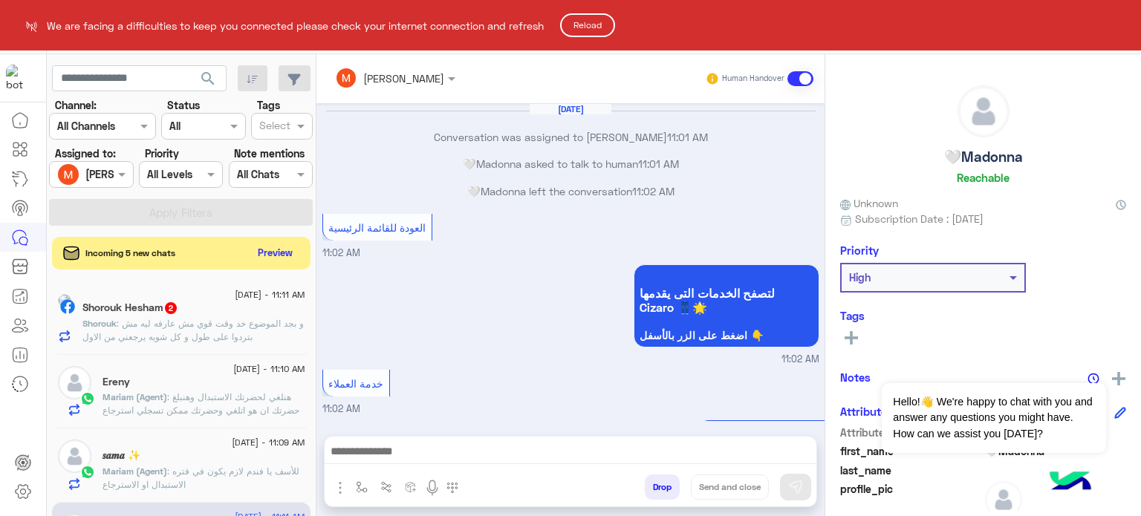
scroll to position [1016, 0]
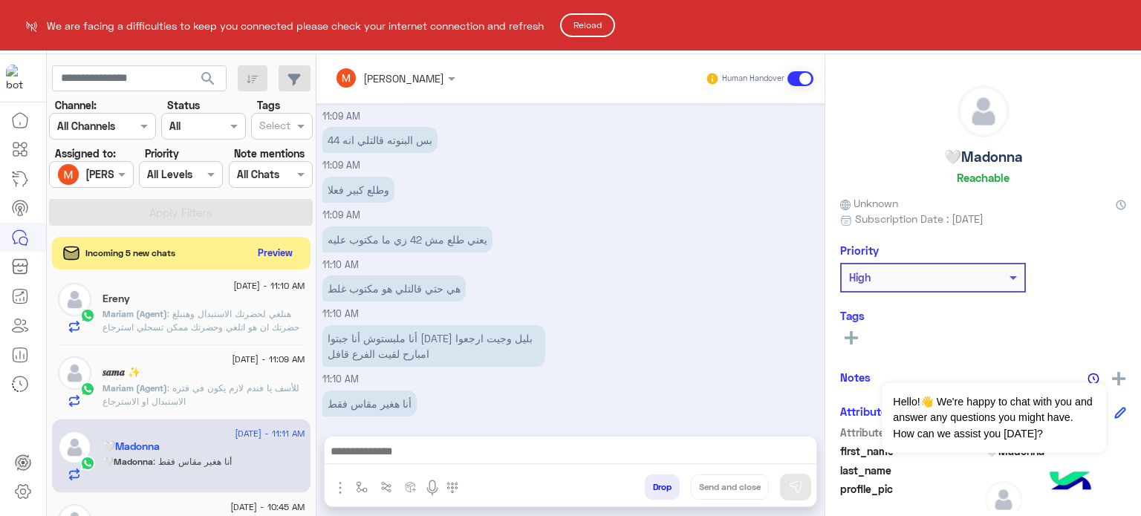
click at [592, 27] on button "Reload" at bounding box center [587, 25] width 55 height 24
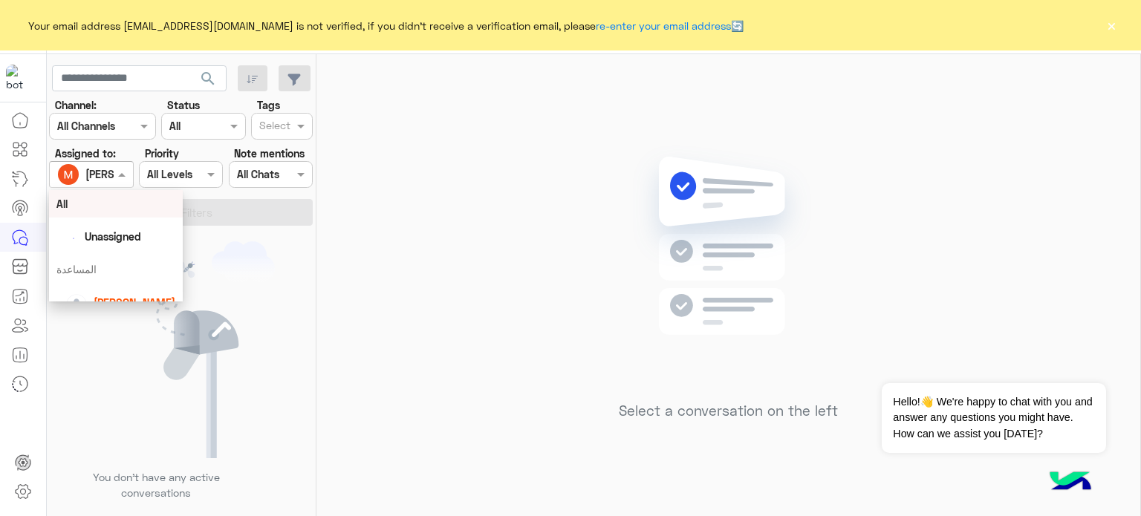
click at [117, 175] on span at bounding box center [123, 174] width 19 height 16
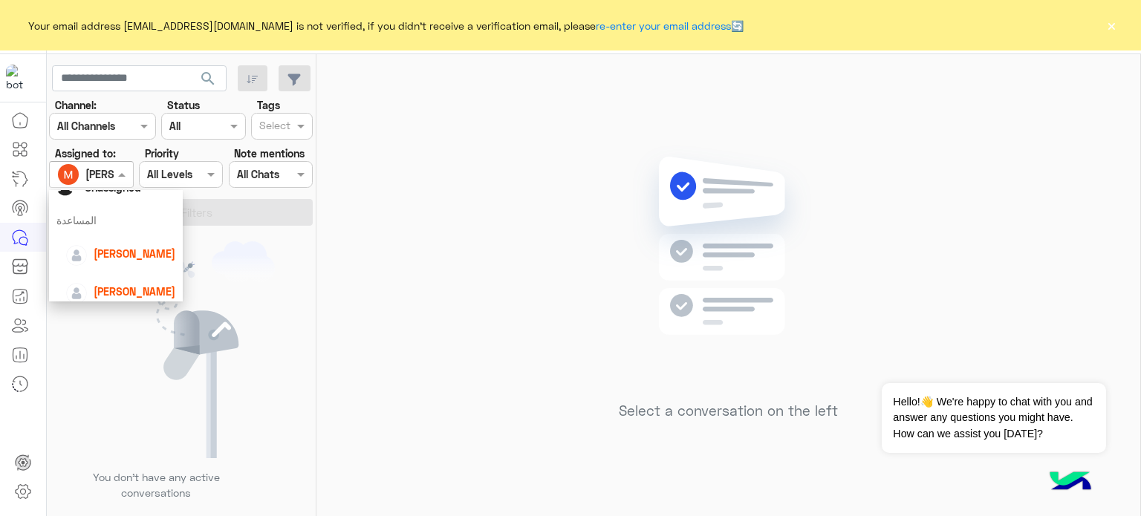
scroll to position [51, 0]
click at [141, 247] on span "lobna Mounir" at bounding box center [135, 252] width 82 height 13
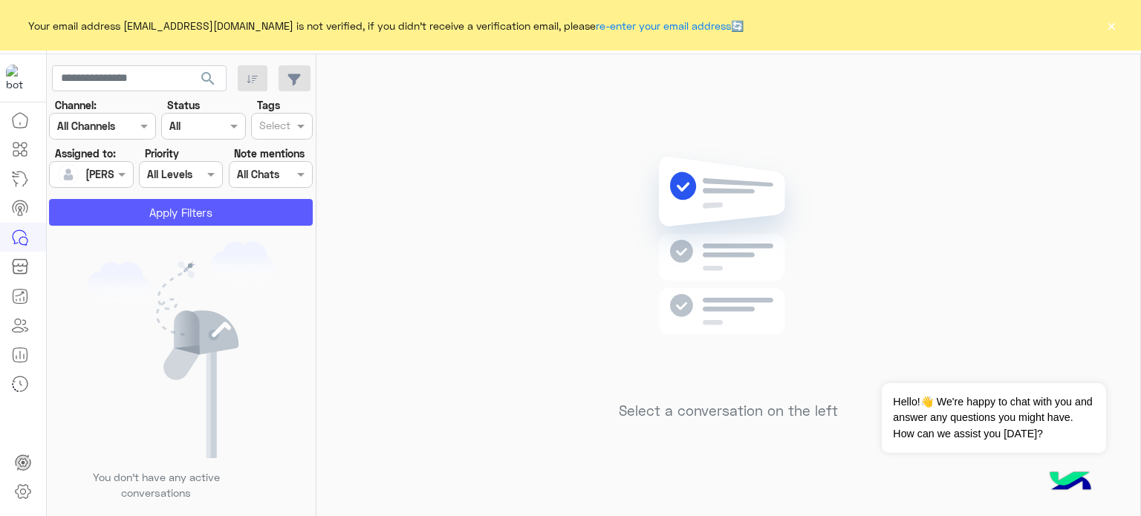
click at [194, 212] on button "Apply Filters" at bounding box center [181, 212] width 264 height 27
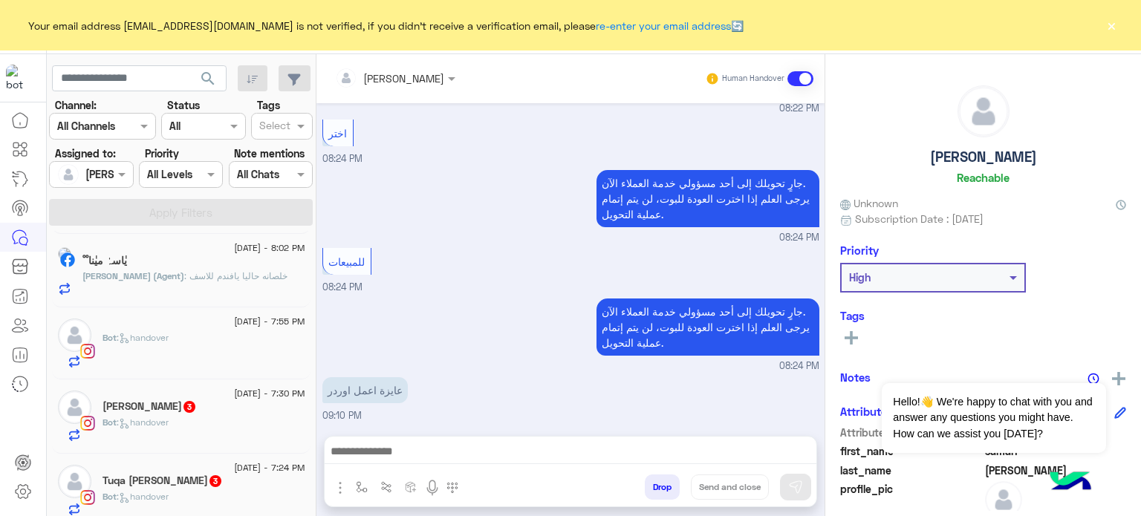
scroll to position [312, 0]
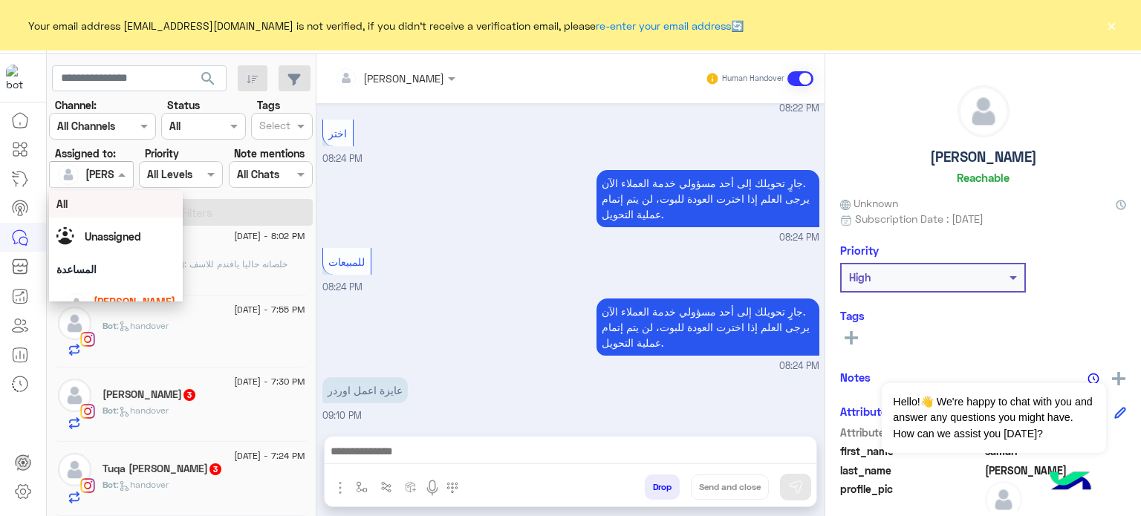
click at [107, 166] on div at bounding box center [91, 174] width 82 height 17
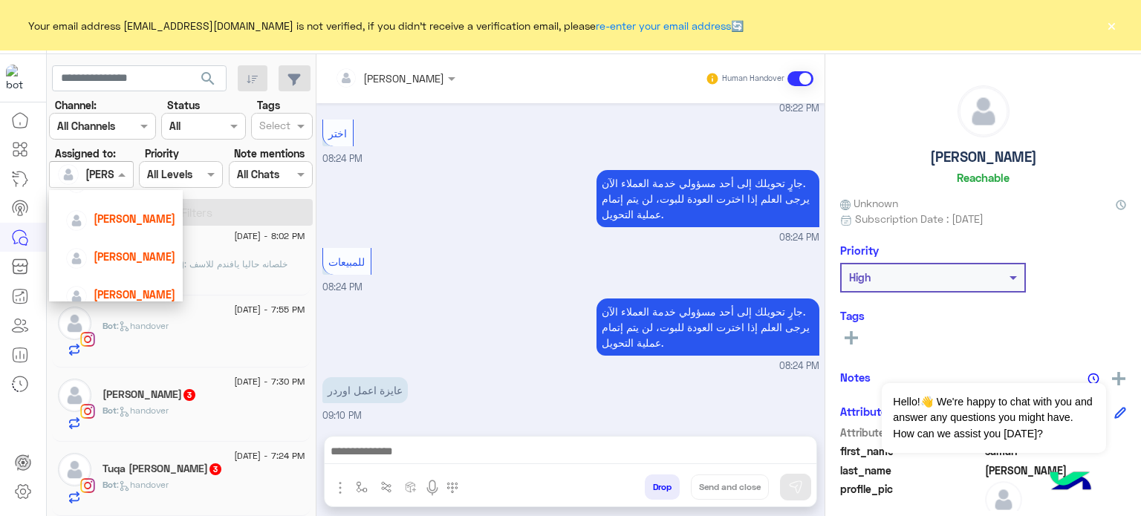
scroll to position [122, 0]
click at [154, 221] on span "Nada Khaled" at bounding box center [135, 218] width 82 height 13
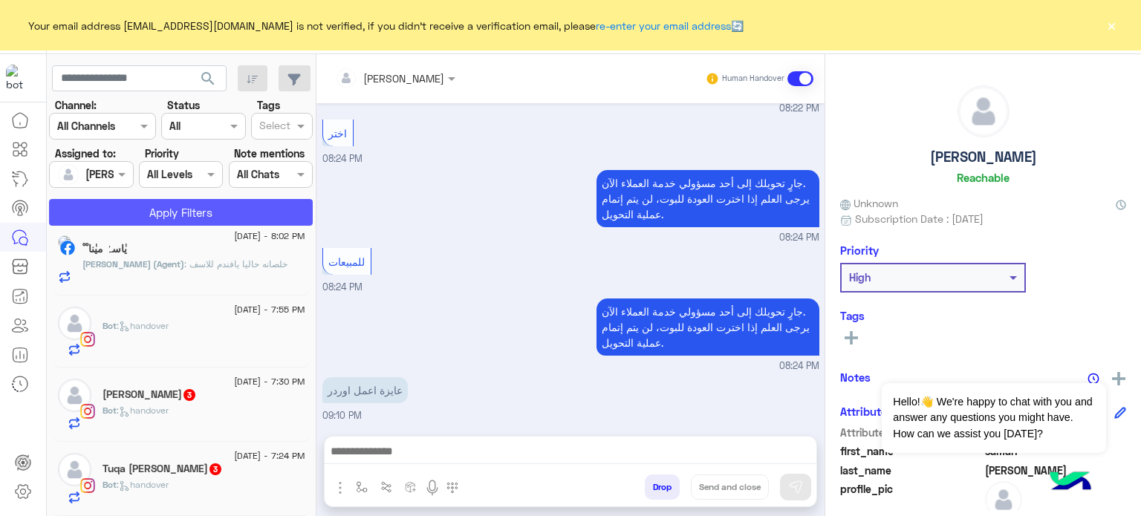
click at [184, 210] on button "Apply Filters" at bounding box center [181, 212] width 264 height 27
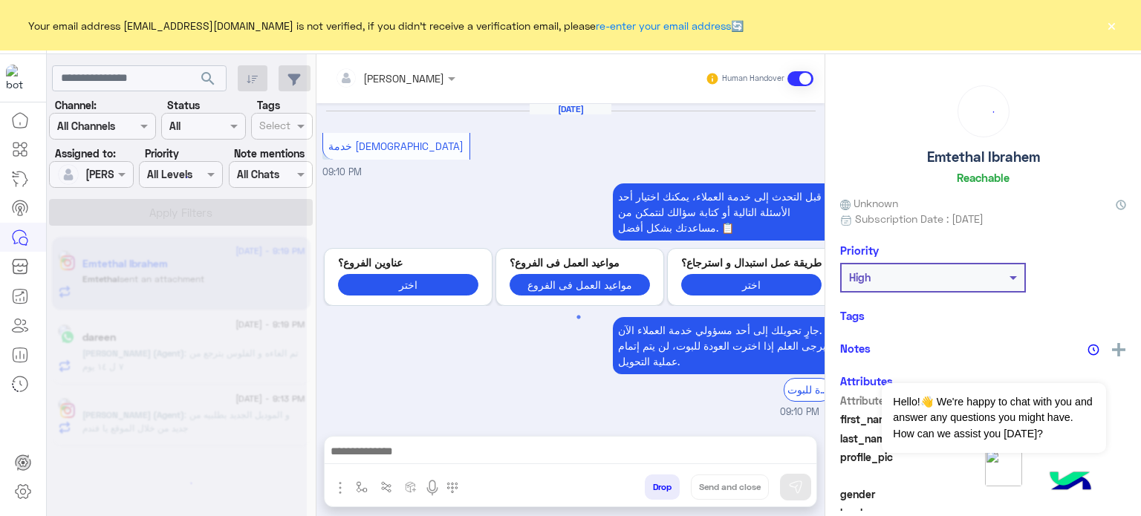
scroll to position [496, 0]
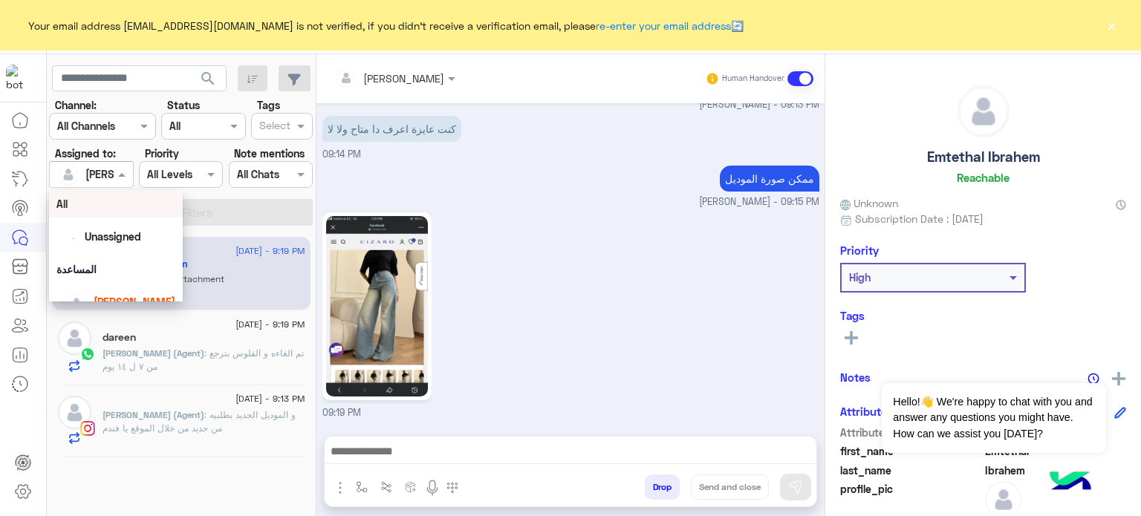
click at [119, 169] on span at bounding box center [123, 174] width 19 height 16
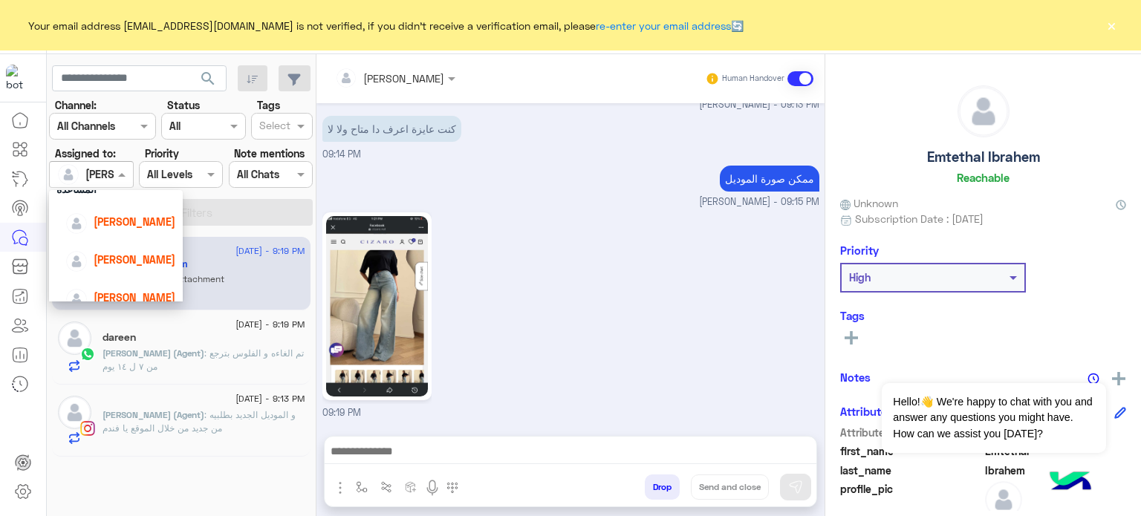
scroll to position [82, 0]
click at [133, 218] on span "lobna Mounir" at bounding box center [135, 219] width 82 height 13
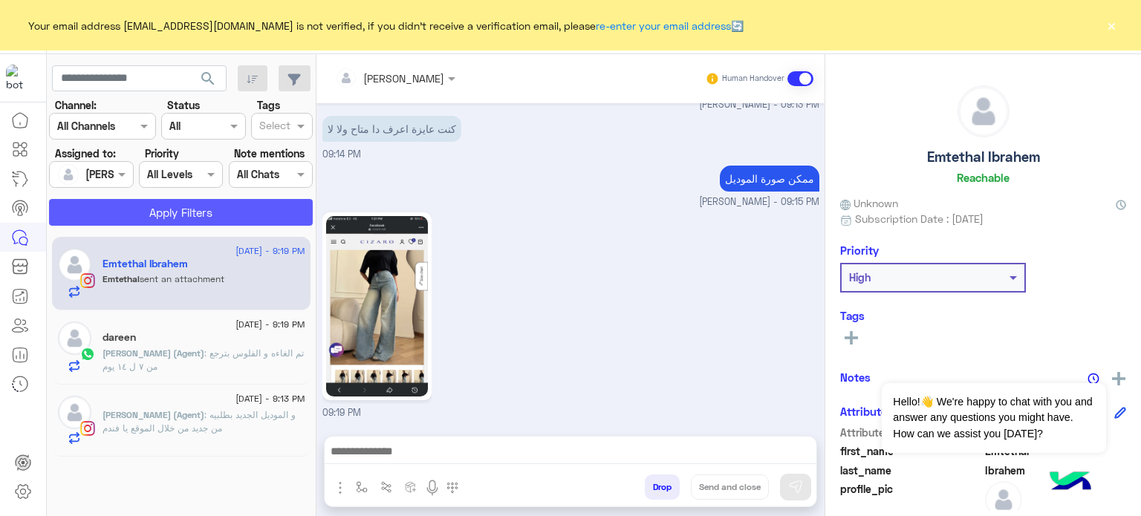
click at [133, 218] on button "Apply Filters" at bounding box center [181, 212] width 264 height 27
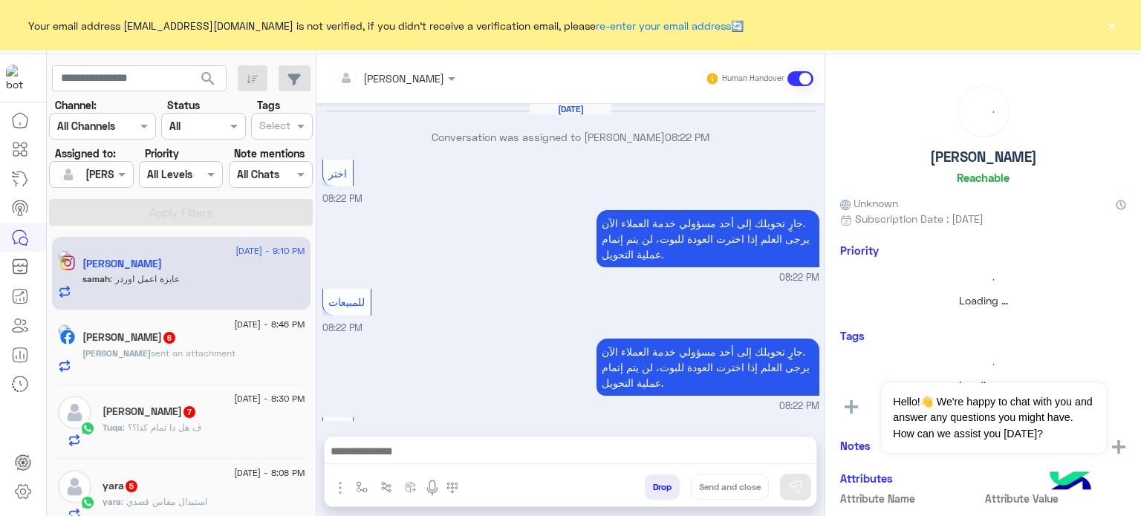
scroll to position [298, 0]
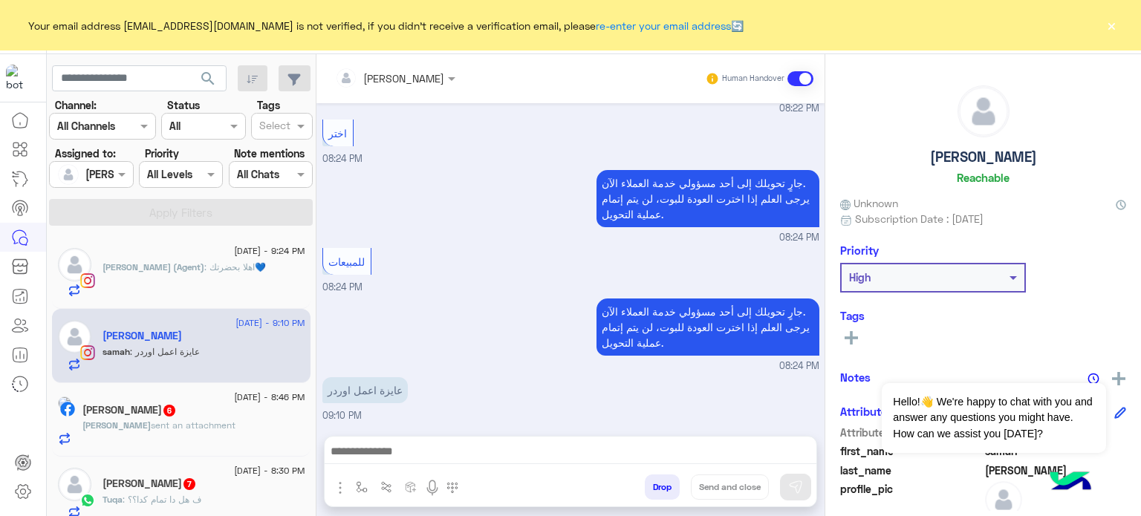
click at [183, 261] on p "lobna Mounir (Agent) : اهلا بحضرتك💙" at bounding box center [184, 267] width 163 height 13
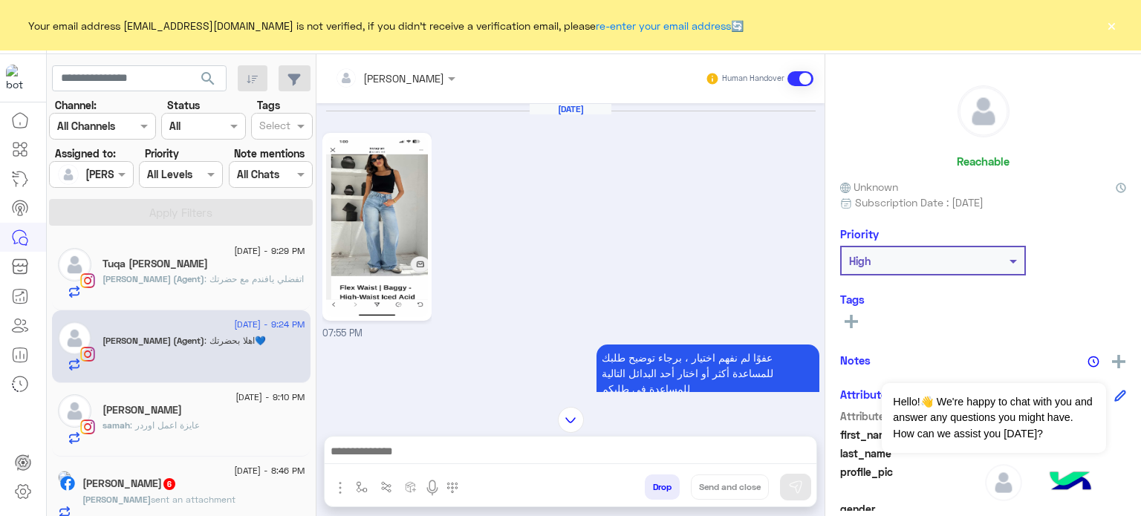
click at [585, 239] on div "Aug 10, 2025 07:55 PM" at bounding box center [570, 222] width 497 height 238
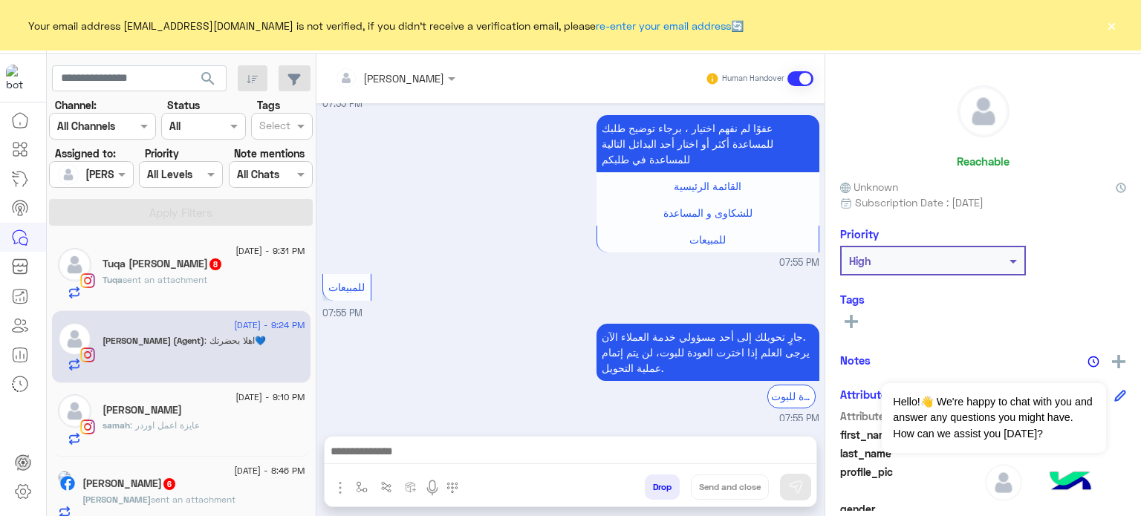
scroll to position [569, 0]
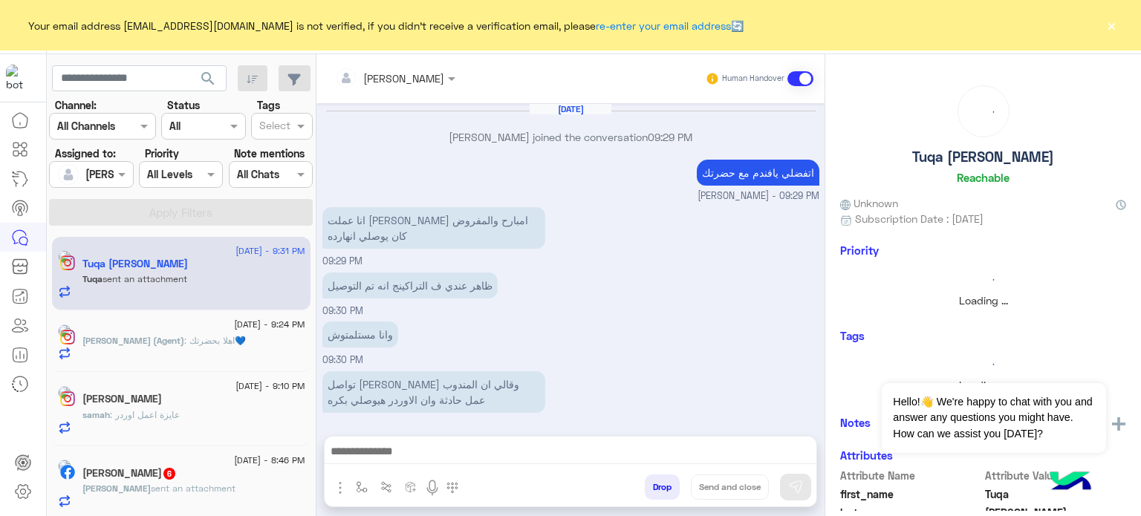
scroll to position [531, 0]
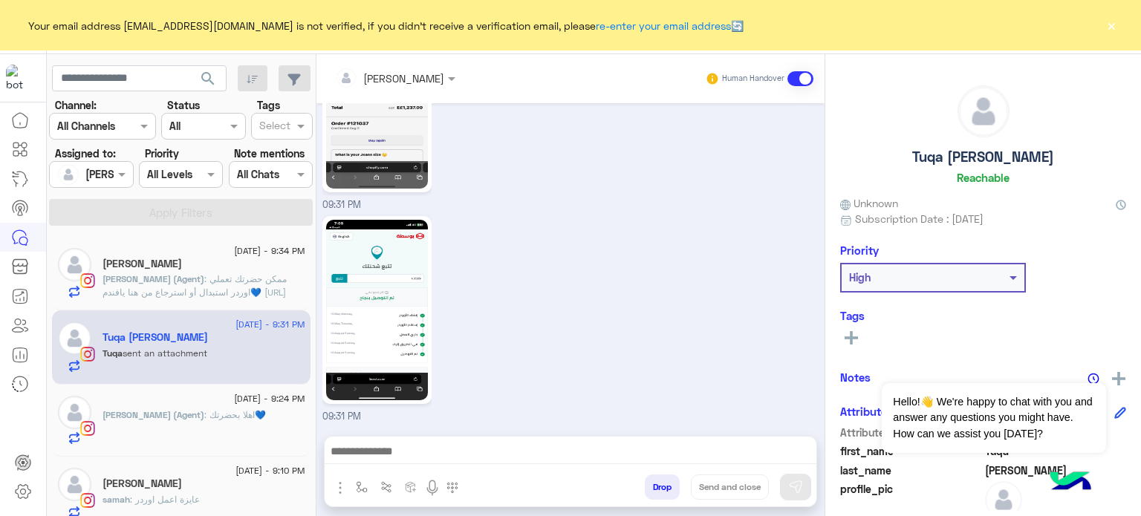
click at [223, 279] on span ": ممكن حضرتك تعملي اوردر استبدال أو استرجاع من هنا يافندم💙 https://cizaro.e-ste…" at bounding box center [195, 292] width 184 height 38
